Goal: Transaction & Acquisition: Obtain resource

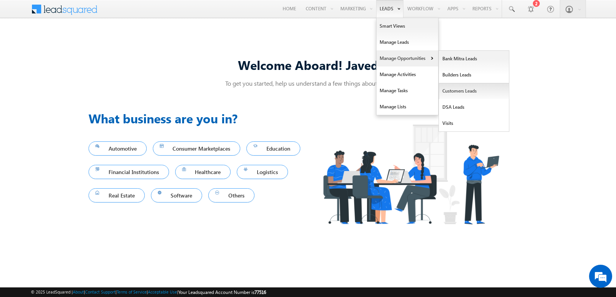
click at [459, 89] on link "Customers Leads" at bounding box center [474, 91] width 70 height 16
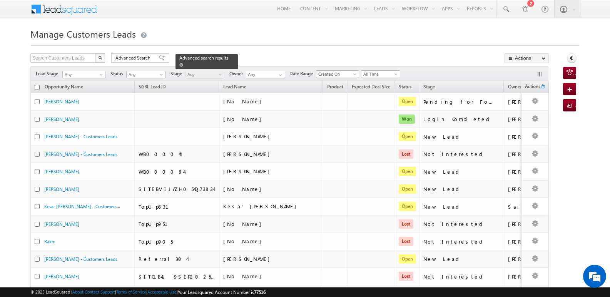
click at [183, 63] on span at bounding box center [181, 65] width 4 height 4
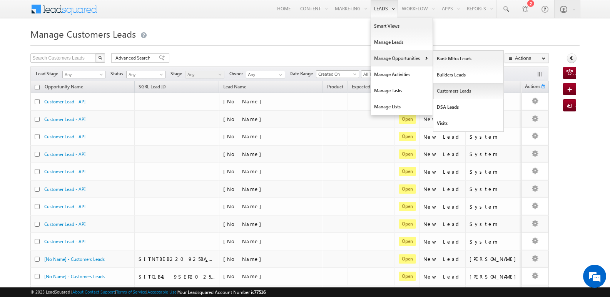
click at [461, 92] on link "Customers Leads" at bounding box center [468, 91] width 70 height 16
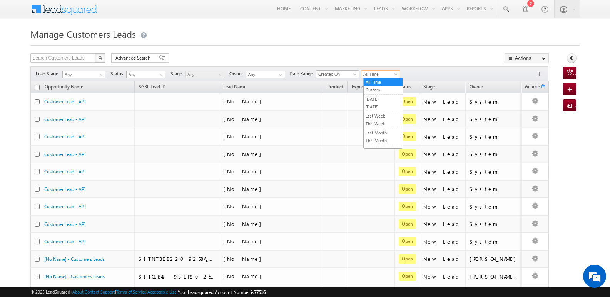
click at [370, 75] on span "All Time" at bounding box center [379, 74] width 37 height 7
click at [376, 110] on link "[DATE]" at bounding box center [383, 106] width 39 height 7
click at [393, 52] on div "Manage Customers Leads Search Customers Leads X 442 results found Advanced Sear…" at bounding box center [304, 299] width 549 height 547
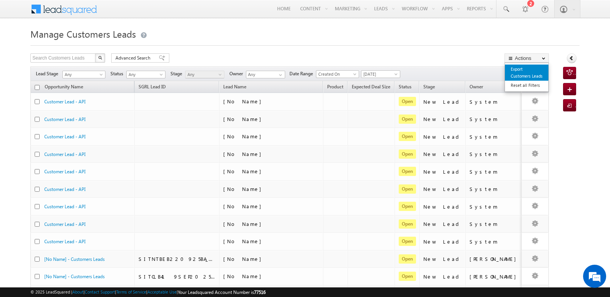
click at [522, 71] on link "Export Customers Leads" at bounding box center [526, 73] width 43 height 16
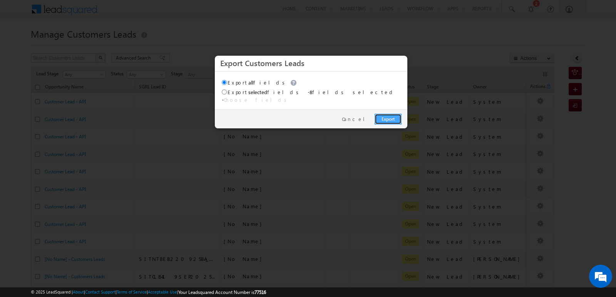
click at [390, 114] on link "Export" at bounding box center [387, 119] width 27 height 11
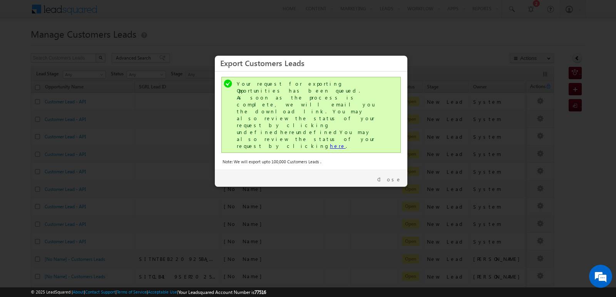
click at [330, 143] on link "here" at bounding box center [338, 146] width 16 height 7
click at [401, 170] on div "Close" at bounding box center [311, 178] width 192 height 17
click at [400, 176] on link "Close" at bounding box center [389, 179] width 24 height 7
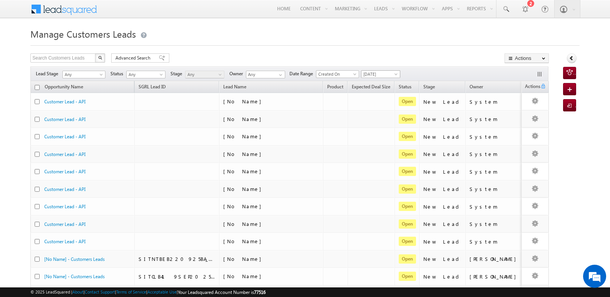
click at [367, 73] on span "[DATE]" at bounding box center [379, 74] width 37 height 7
click at [381, 102] on link "[DATE]" at bounding box center [383, 99] width 39 height 7
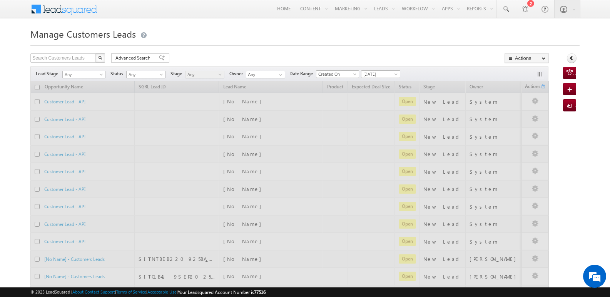
click at [427, 52] on div "Manage Customers Leads Search Customers Leads X 442 results found Advanced Sear…" at bounding box center [304, 299] width 549 height 547
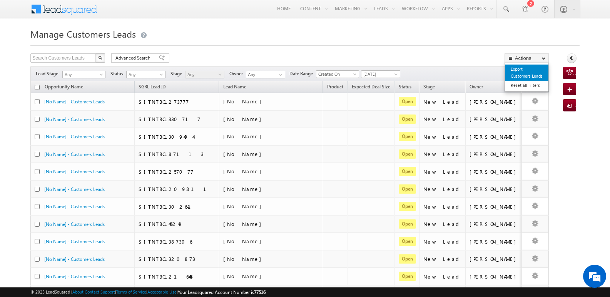
click at [518, 70] on link "Export Customers Leads" at bounding box center [526, 73] width 43 height 16
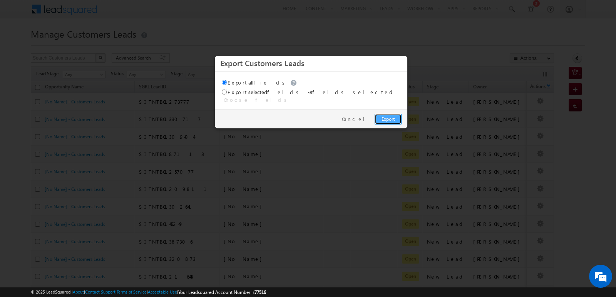
click at [393, 116] on link "Export" at bounding box center [387, 119] width 27 height 11
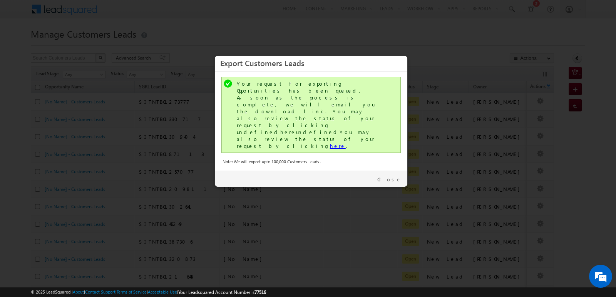
click at [330, 143] on link "here" at bounding box center [338, 146] width 16 height 7
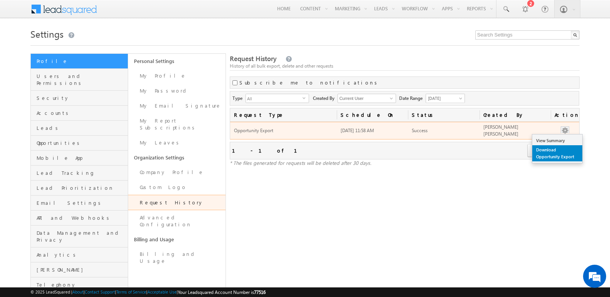
click at [543, 156] on link "Download Opportunity Export" at bounding box center [557, 153] width 50 height 16
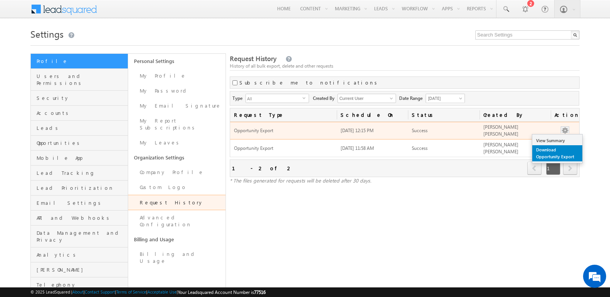
click at [552, 154] on link "Download Opportunity Export" at bounding box center [557, 153] width 50 height 16
